Goal: Check status: Check status

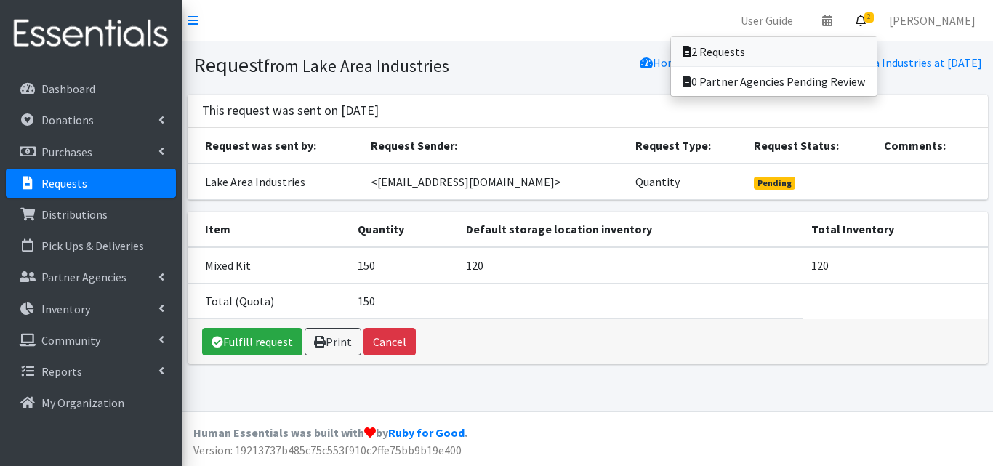
click at [796, 55] on link "2 Requests" at bounding box center [774, 51] width 206 height 29
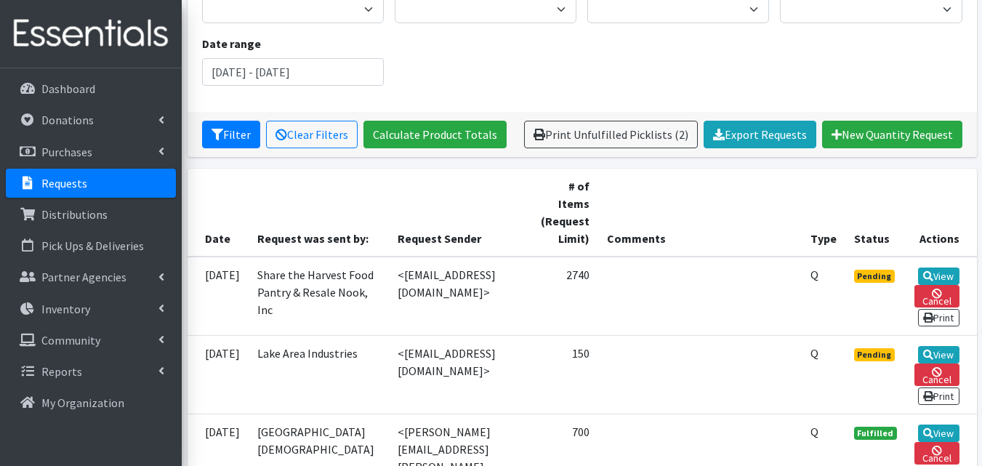
scroll to position [180, 0]
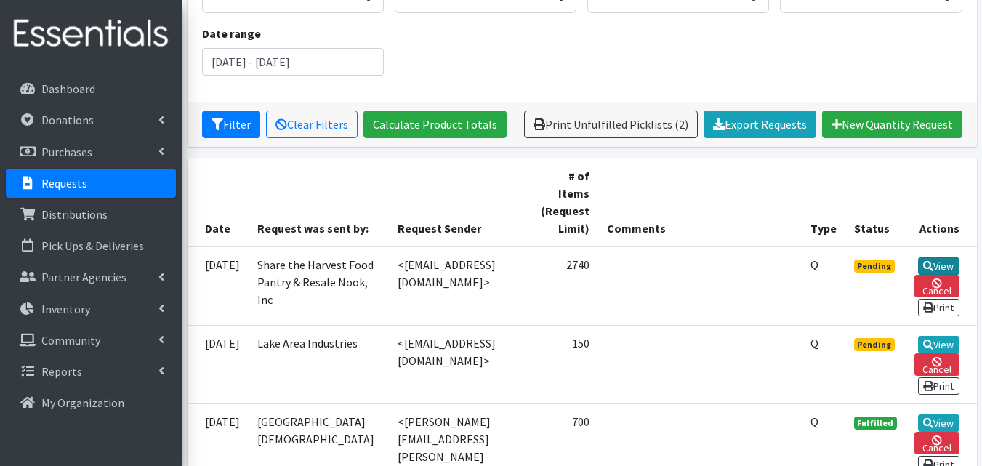
click at [940, 257] on link "View" at bounding box center [938, 265] width 41 height 17
